Goal: Task Accomplishment & Management: Manage account settings

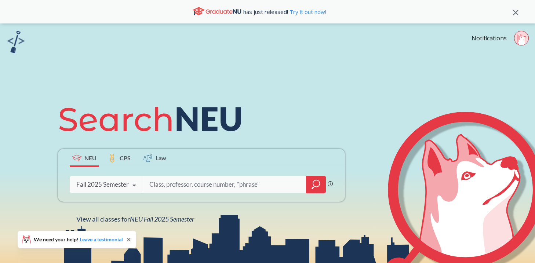
click at [248, 180] on input "search" at bounding box center [225, 184] width 153 height 15
type input "cs3200"
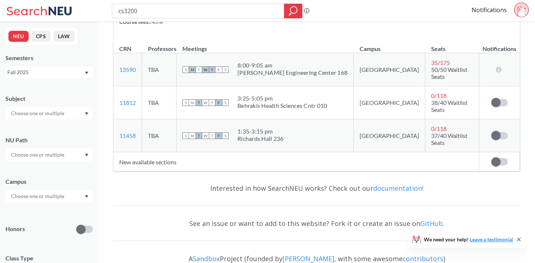
scroll to position [116, 0]
click at [500, 98] on label at bounding box center [499, 101] width 17 height 7
click at [491, 98] on input "checkbox" at bounding box center [491, 98] width 0 height 0
click at [498, 127] on td "Subscribe to notifications for this section" at bounding box center [499, 134] width 41 height 33
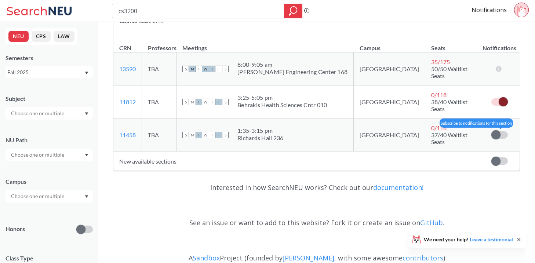
click at [495, 130] on span at bounding box center [495, 134] width 9 height 9
click at [491, 131] on input "checkbox" at bounding box center [491, 131] width 0 height 0
click at [465, 177] on div "Interested in how SearchNEU works? Check out our documentation!" at bounding box center [316, 187] width 407 height 21
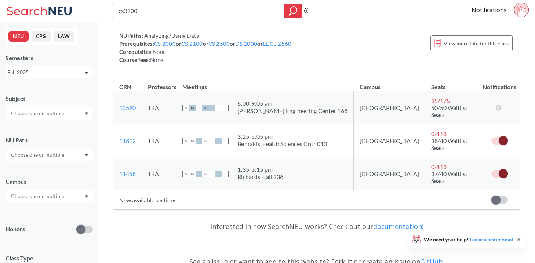
scroll to position [75, 0]
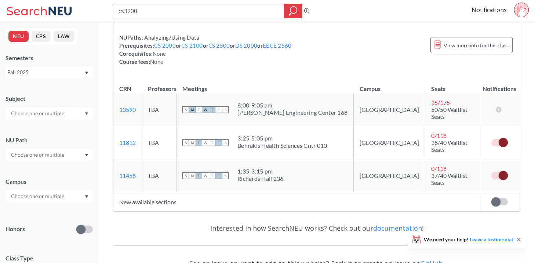
click at [191, 47] on link "CS 2100" at bounding box center [192, 45] width 22 height 7
